Goal: Task Accomplishment & Management: Manage account settings

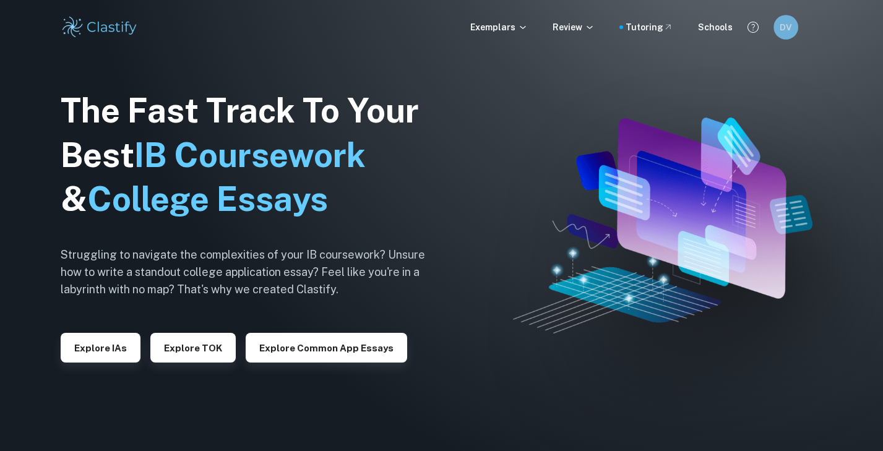
click at [798, 29] on div "DV" at bounding box center [785, 27] width 25 height 25
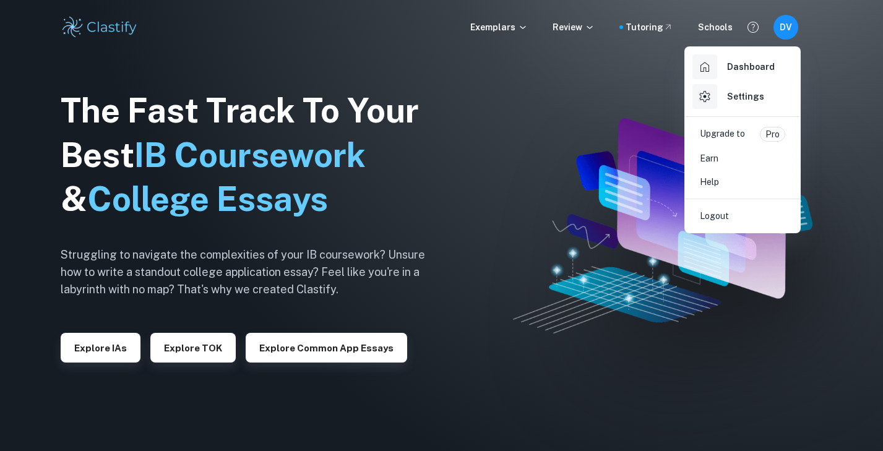
click at [739, 94] on h6 "Settings" at bounding box center [745, 97] width 37 height 14
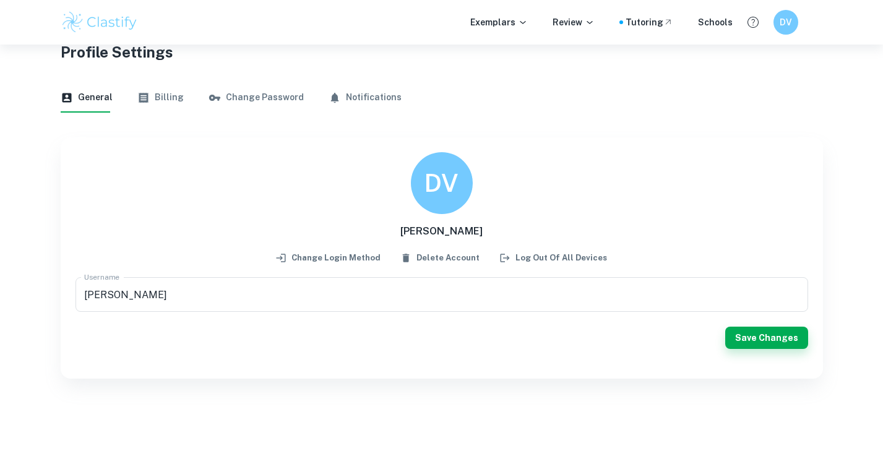
scroll to position [45, 0]
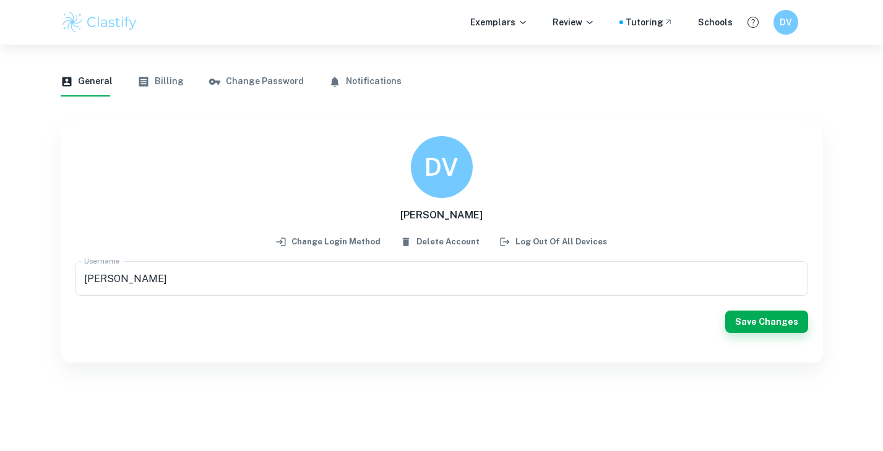
click at [170, 81] on button "Billing" at bounding box center [160, 82] width 46 height 30
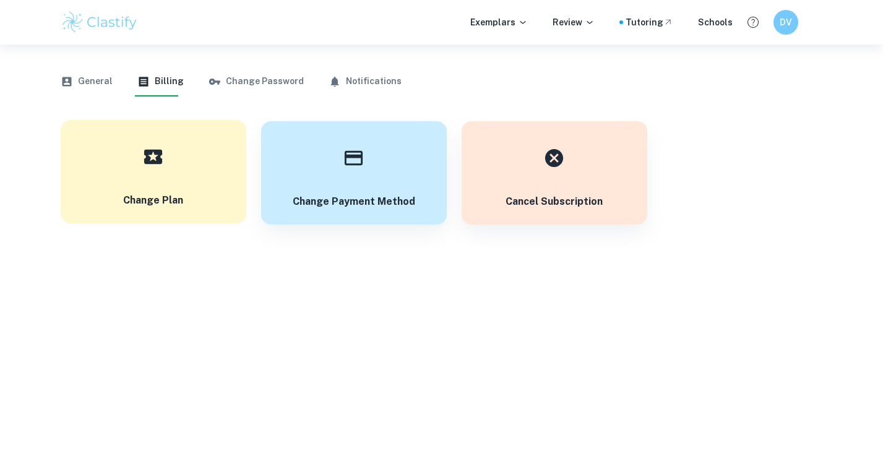
click at [196, 184] on button "Change Plan" at bounding box center [154, 171] width 186 height 103
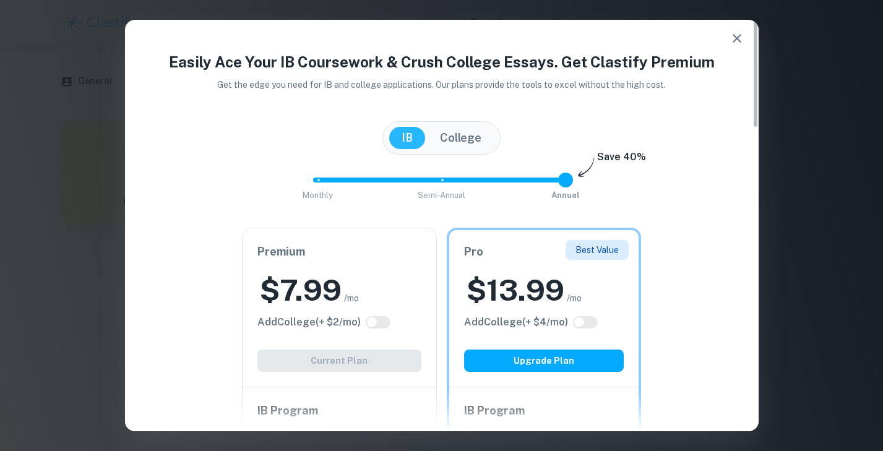
click at [736, 39] on icon "button" at bounding box center [737, 38] width 9 height 9
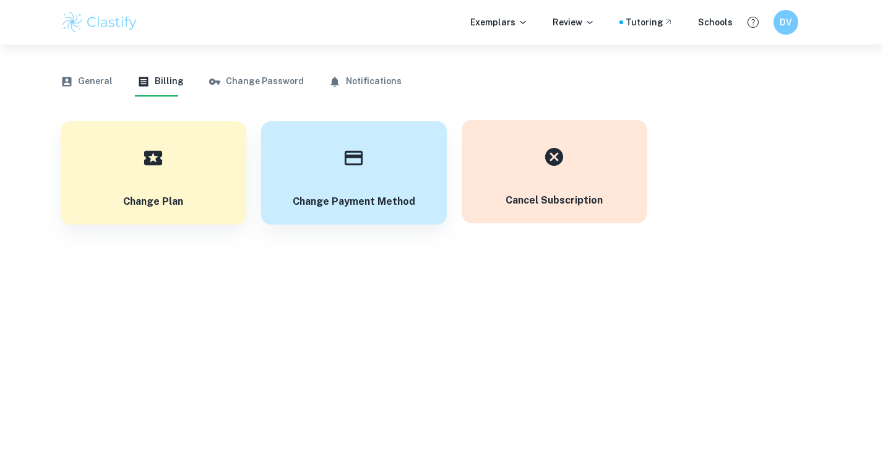
click at [565, 175] on div "button" at bounding box center [554, 156] width 43 height 43
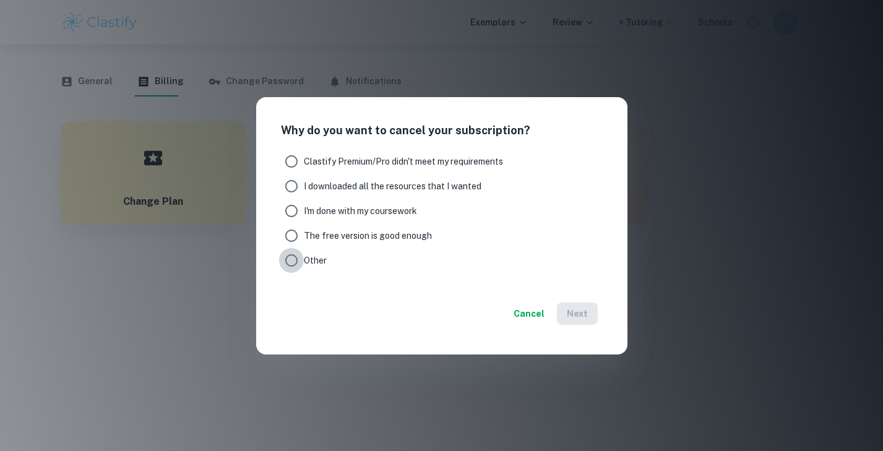
click at [294, 262] on input "Other" at bounding box center [291, 260] width 25 height 25
radio input "true"
click at [317, 207] on span "I'm done with my coursework" at bounding box center [360, 211] width 113 height 14
click at [304, 207] on input "I'm done with my coursework" at bounding box center [291, 211] width 25 height 25
radio input "true"
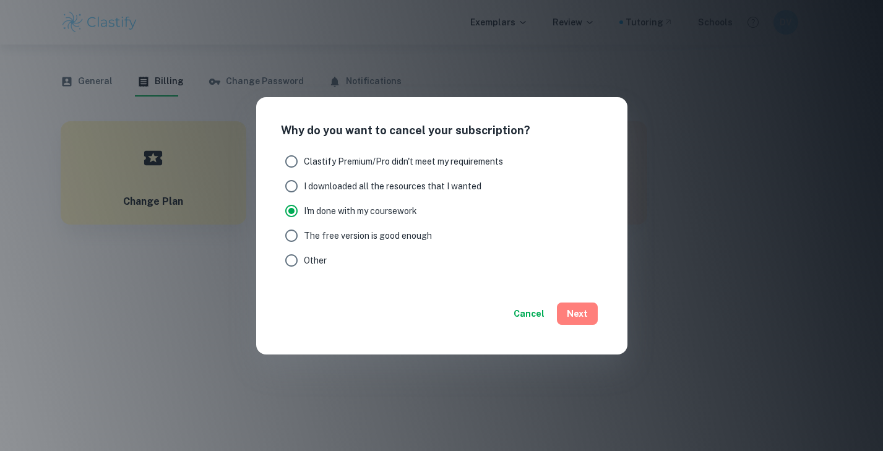
click at [580, 309] on button "Next" at bounding box center [577, 314] width 41 height 22
